Goal: Submit feedback/report problem

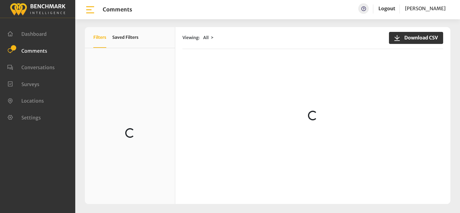
scroll to position [613, 0]
